Goal: Check status: Check status

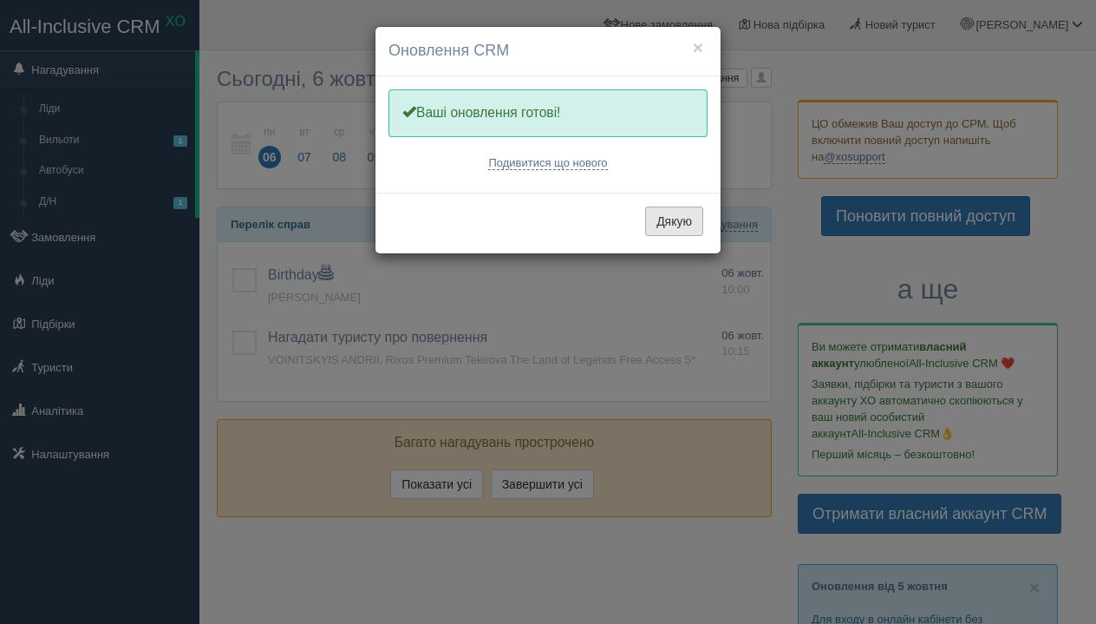
click at [683, 213] on button "Дякую" at bounding box center [674, 220] width 58 height 29
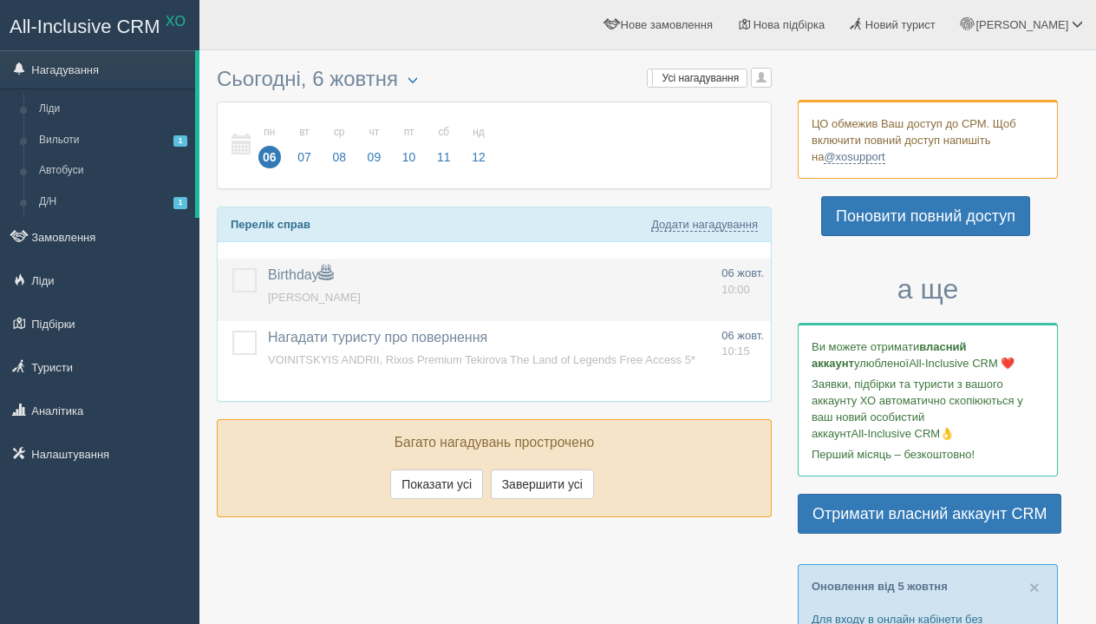
scroll to position [23, 0]
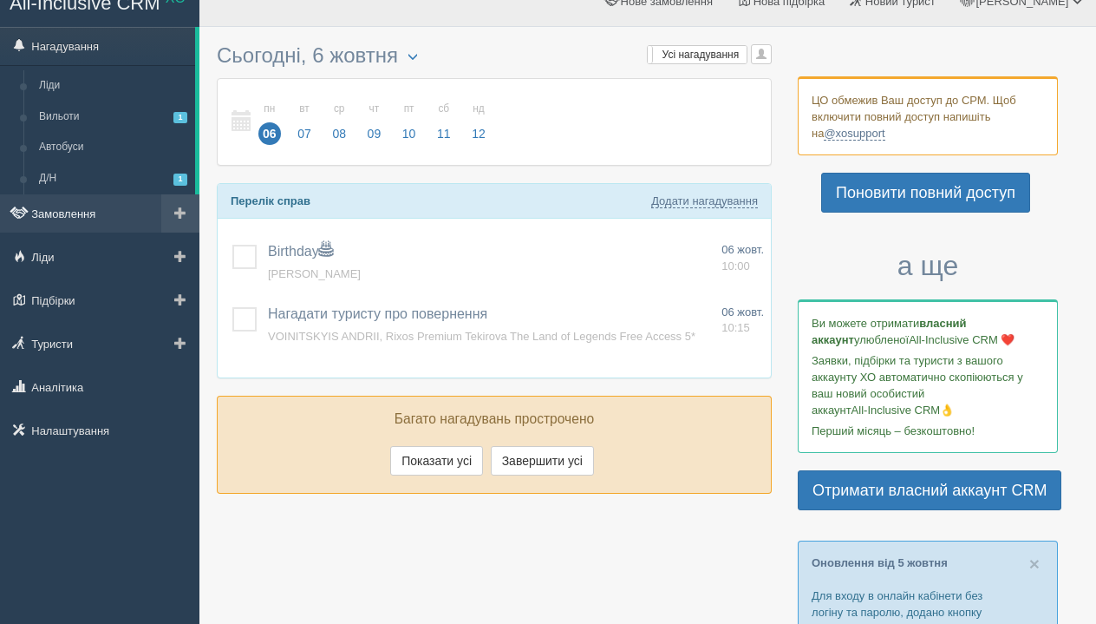
click at [85, 219] on link "Замовлення" at bounding box center [99, 213] width 199 height 38
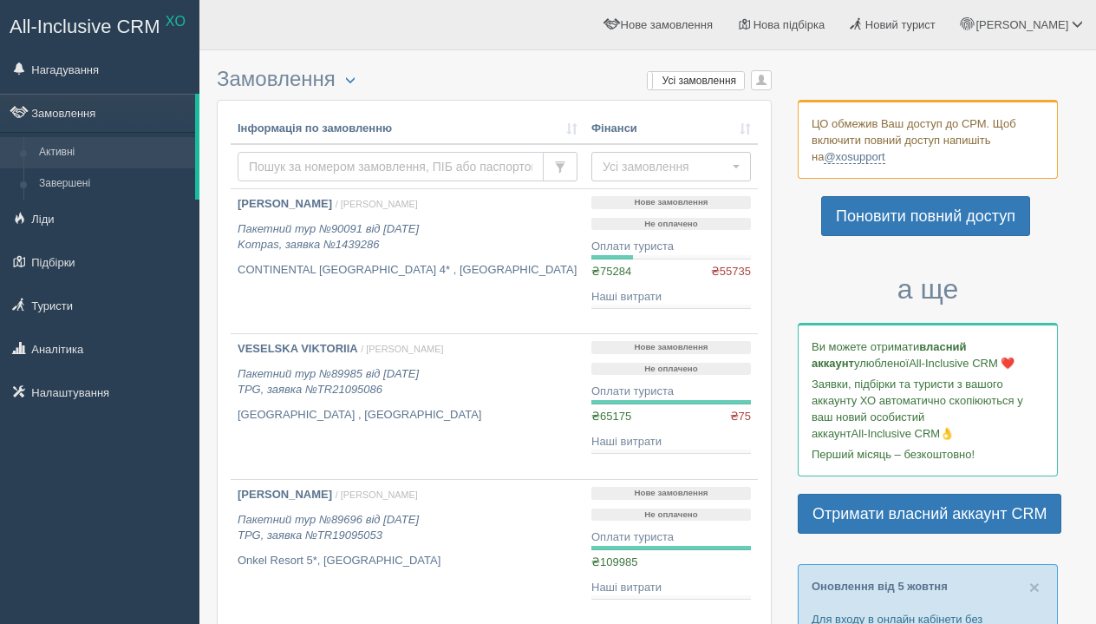
click at [320, 173] on input "text" at bounding box center [391, 166] width 306 height 29
type input "[PERSON_NAME]"
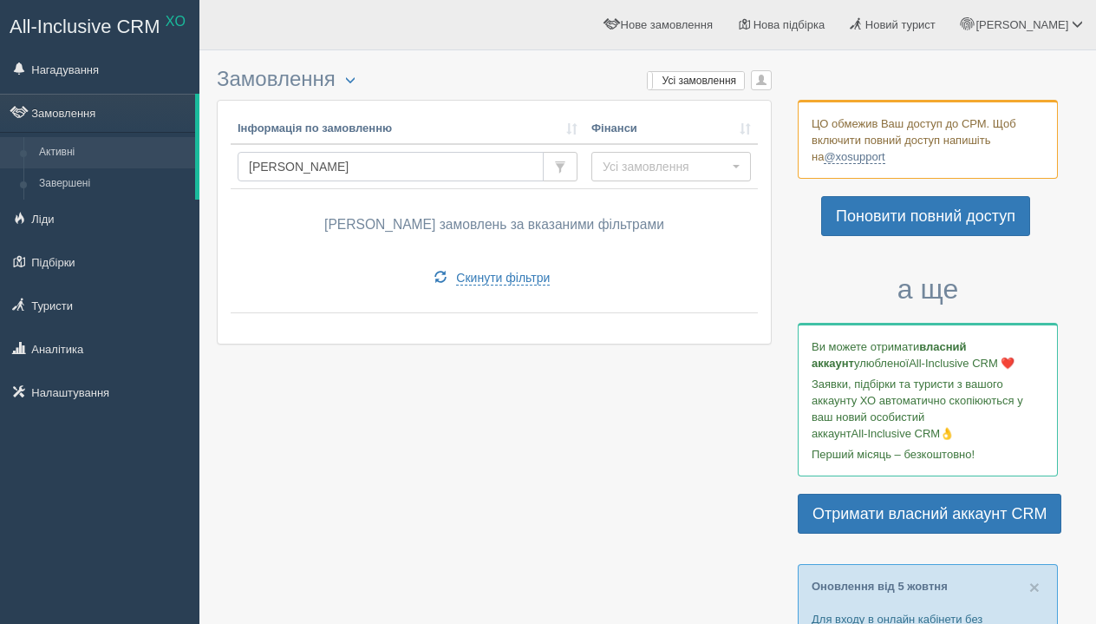
click at [439, 180] on input "[PERSON_NAME]" at bounding box center [391, 166] width 306 height 29
type input "reh"
click at [51, 186] on link "Завершені" at bounding box center [113, 183] width 164 height 31
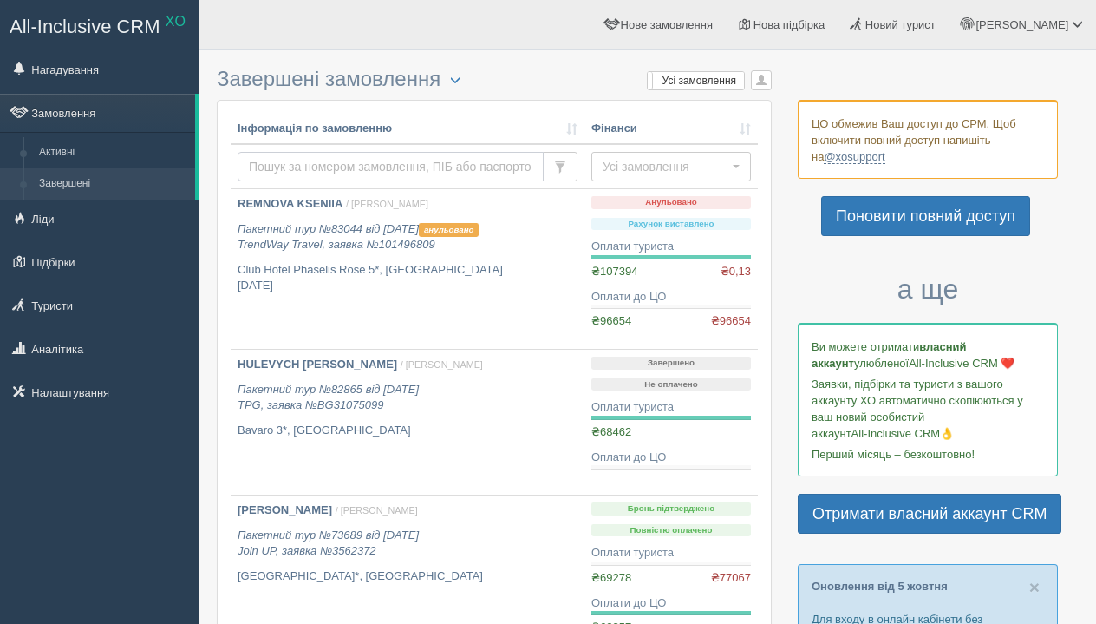
click at [323, 167] on input "text" at bounding box center [391, 166] width 306 height 29
type input "rehana"
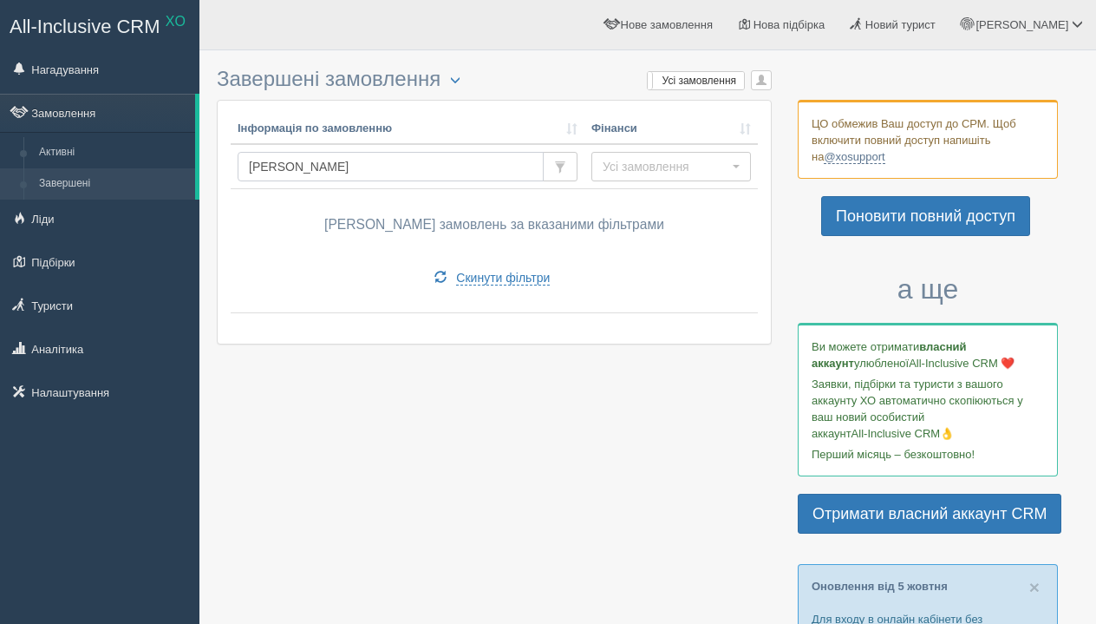
click at [316, 181] on input "[PERSON_NAME]" at bounding box center [391, 166] width 306 height 29
type input "r"
click at [105, 116] on link "Замовлення" at bounding box center [97, 113] width 195 height 38
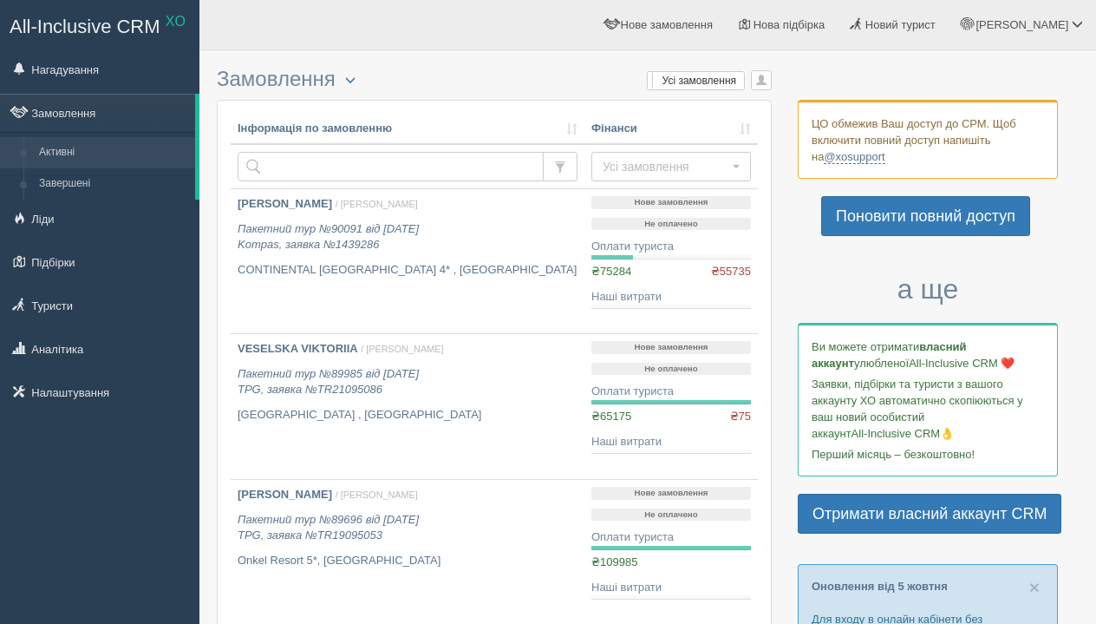
click at [91, 116] on link "Замовлення" at bounding box center [97, 113] width 195 height 38
